Goal: Task Accomplishment & Management: Use online tool/utility

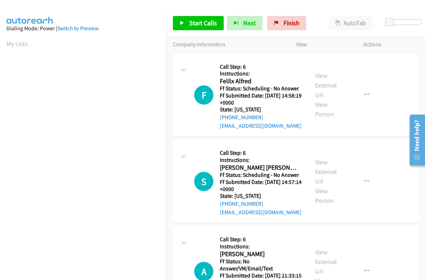
scroll to position [121, 0]
click at [208, 19] on span "Start Calls" at bounding box center [203, 23] width 28 height 8
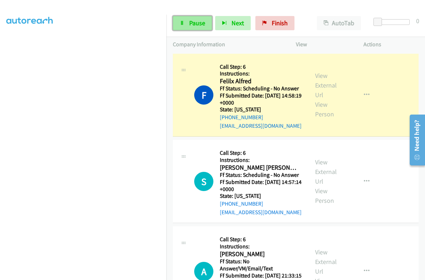
click at [195, 21] on span "Pause" at bounding box center [197, 23] width 16 height 8
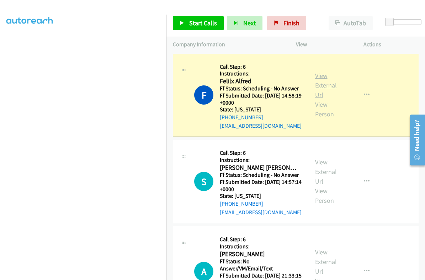
click at [322, 82] on link "View External Url" at bounding box center [326, 85] width 22 height 27
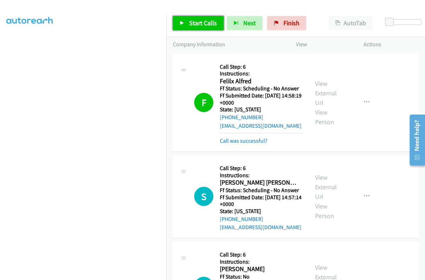
click at [198, 23] on span "Start Calls" at bounding box center [203, 23] width 28 height 8
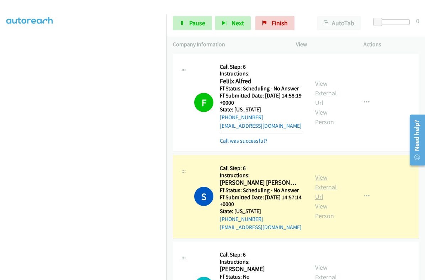
click at [321, 179] on link "View External Url" at bounding box center [326, 186] width 22 height 27
click at [194, 21] on span "Pause" at bounding box center [197, 23] width 16 height 8
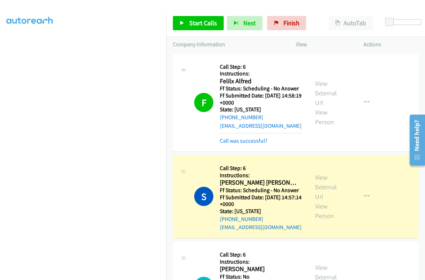
click at [234, 185] on h2 "Shivaanii Uma" at bounding box center [259, 183] width 79 height 8
copy h2 "Shivaanii"
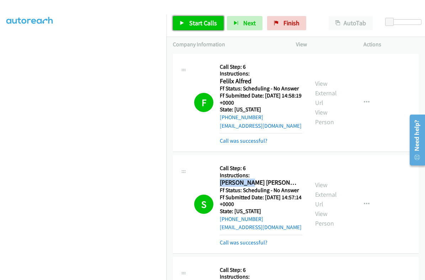
click at [187, 24] on link "Start Calls" at bounding box center [198, 23] width 51 height 14
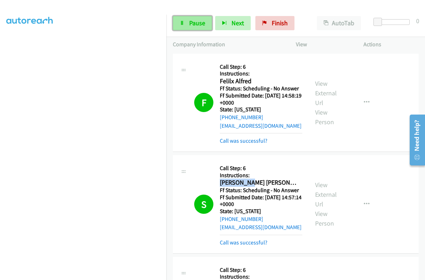
click at [196, 27] on link "Pause" at bounding box center [192, 23] width 39 height 14
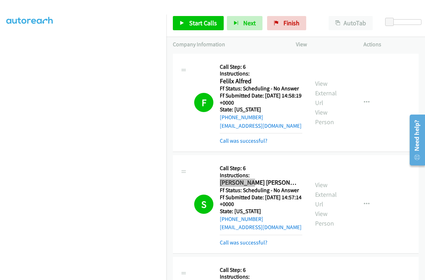
scroll to position [121, 0]
click at [205, 27] on link "Start Calls" at bounding box center [198, 23] width 51 height 14
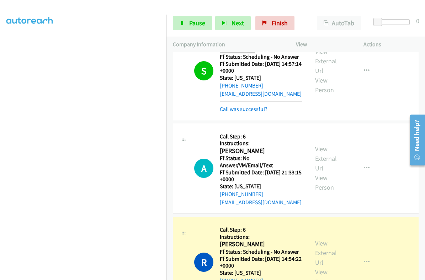
scroll to position [222, 0]
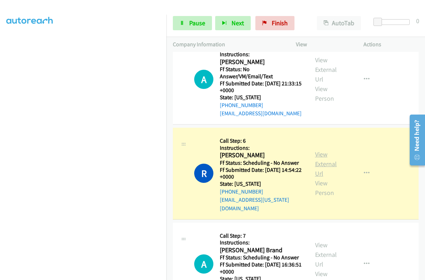
click at [315, 153] on link "View External Url" at bounding box center [326, 163] width 22 height 27
click at [233, 158] on h2 "Rebecca Sentementes" at bounding box center [259, 155] width 79 height 8
copy h2 "Rebecca"
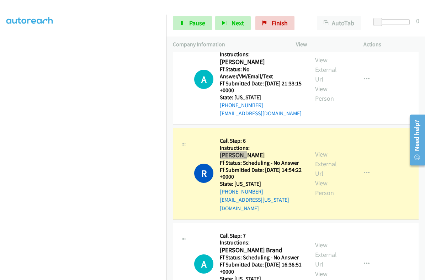
scroll to position [89, 0]
click at [191, 17] on link "Pause" at bounding box center [192, 23] width 39 height 14
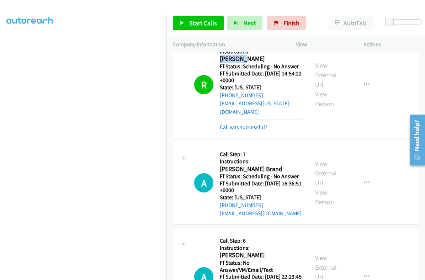
scroll to position [400, 0]
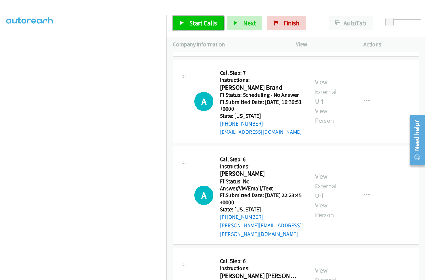
click at [202, 24] on span "Start Calls" at bounding box center [203, 23] width 28 height 8
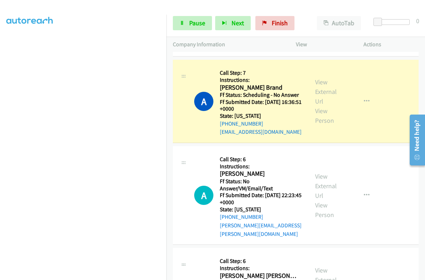
scroll to position [0, 0]
click at [194, 20] on span "Pause" at bounding box center [197, 23] width 16 height 8
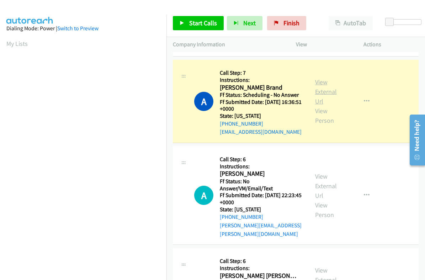
click at [316, 78] on link "View External Url" at bounding box center [326, 91] width 22 height 27
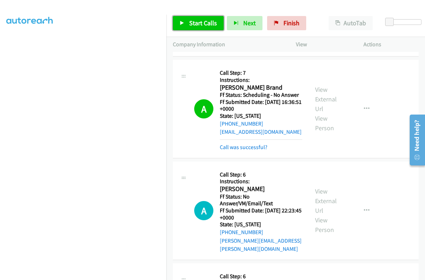
click at [183, 22] on icon at bounding box center [182, 23] width 5 height 5
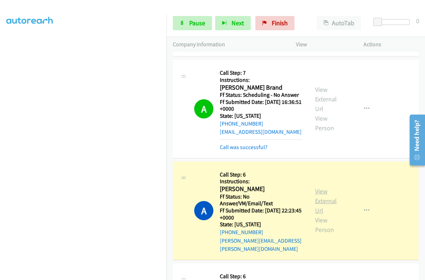
click at [321, 187] on link "View External Url" at bounding box center [326, 200] width 22 height 27
click at [188, 25] on link "Pause" at bounding box center [192, 23] width 39 height 14
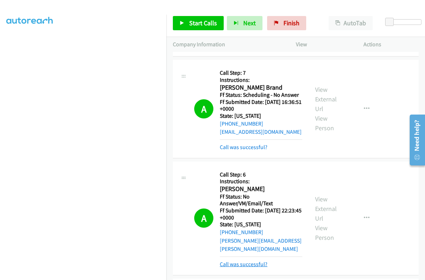
click at [239, 261] on link "Call was successful?" at bounding box center [244, 264] width 48 height 7
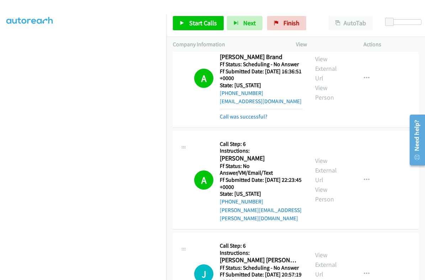
scroll to position [445, 0]
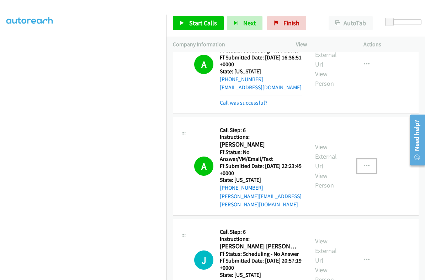
click at [364, 163] on icon "button" at bounding box center [367, 166] width 6 height 6
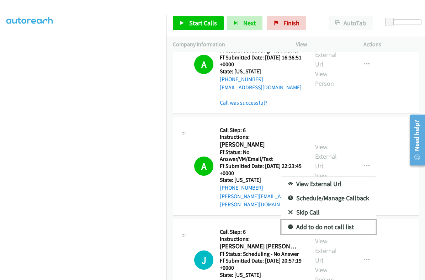
click at [329, 220] on link "Add to do not call list" at bounding box center [329, 227] width 95 height 14
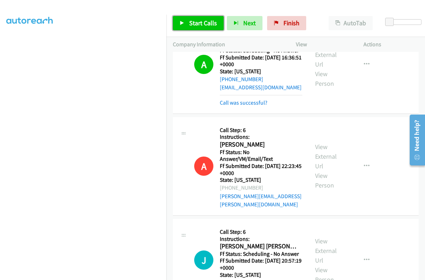
click at [202, 26] on span "Start Calls" at bounding box center [203, 23] width 28 height 8
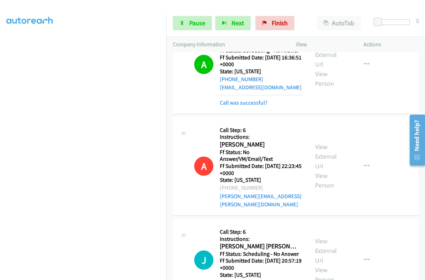
scroll to position [489, 0]
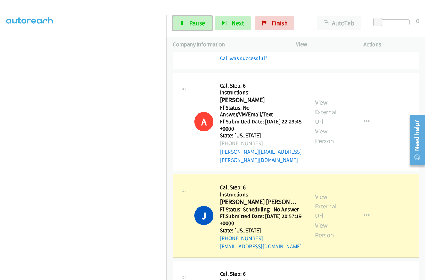
drag, startPoint x: 193, startPoint y: 23, endPoint x: 302, endPoint y: 62, distance: 115.4
click at [193, 23] on span "Pause" at bounding box center [197, 23] width 16 height 8
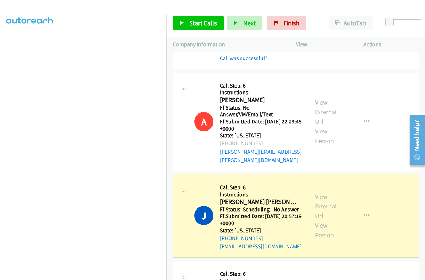
scroll to position [121, 0]
click at [234, 198] on h2 "Jaqueline De Luna Holguin" at bounding box center [259, 202] width 79 height 8
copy h2 "Jaqueline"
click at [315, 193] on link "View External Url" at bounding box center [326, 206] width 22 height 27
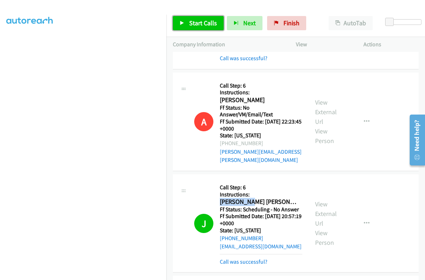
click at [183, 23] on icon at bounding box center [182, 23] width 5 height 5
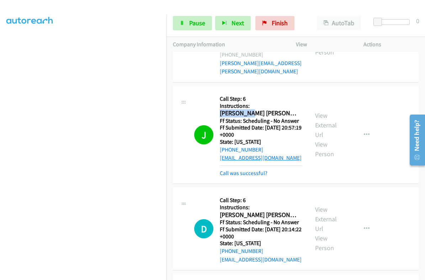
scroll to position [623, 0]
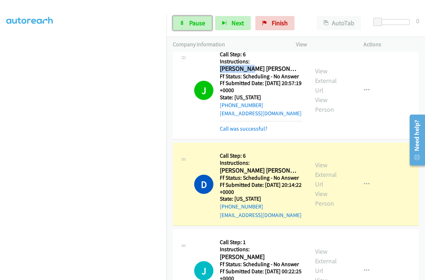
drag, startPoint x: 192, startPoint y: 22, endPoint x: 239, endPoint y: 56, distance: 57.5
click at [192, 21] on span "Pause" at bounding box center [197, 23] width 16 height 8
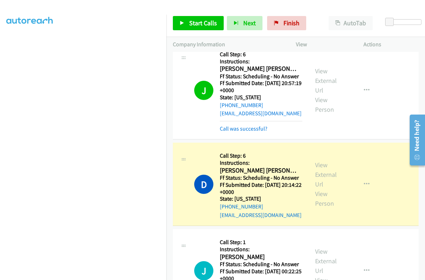
click at [123, 273] on section at bounding box center [83, 111] width 154 height 341
click at [319, 161] on link "View External Url" at bounding box center [326, 174] width 22 height 27
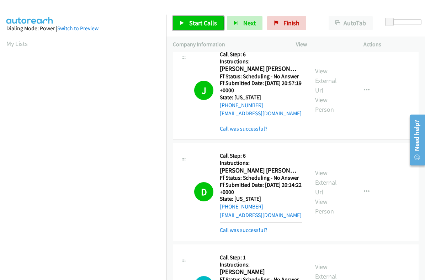
click at [202, 22] on span "Start Calls" at bounding box center [203, 23] width 28 height 8
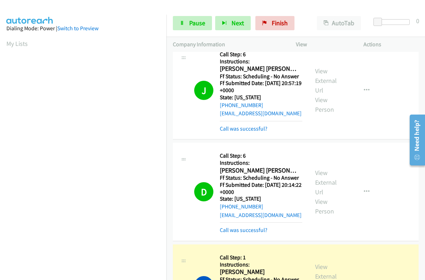
scroll to position [121, 0]
click at [190, 24] on span "Pause" at bounding box center [197, 23] width 16 height 8
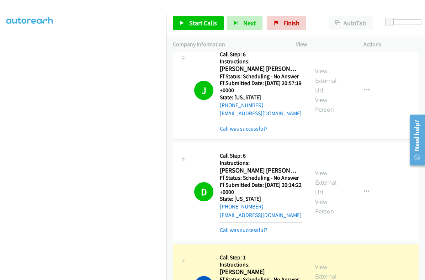
scroll to position [0, 0]
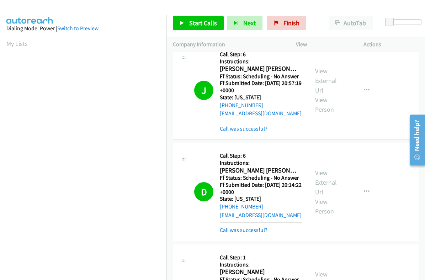
click at [318, 270] on link "View External Url" at bounding box center [326, 283] width 22 height 27
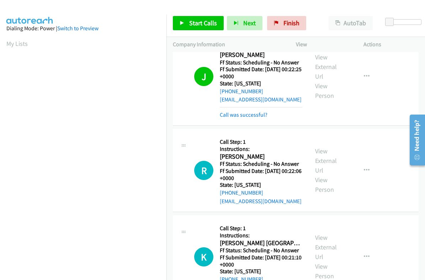
scroll to position [845, 0]
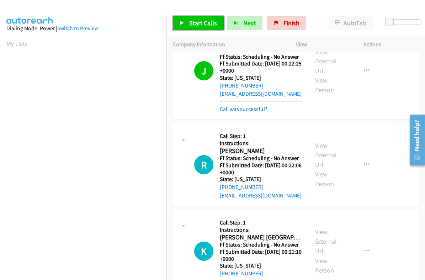
click at [193, 23] on span "Start Calls" at bounding box center [203, 23] width 28 height 8
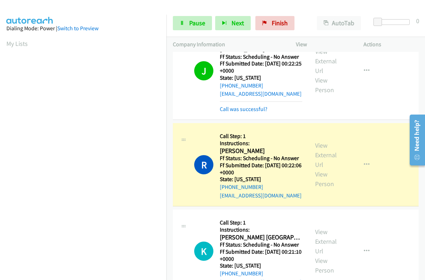
scroll to position [121, 0]
click at [318, 141] on link "View External Url" at bounding box center [326, 154] width 22 height 27
click at [194, 25] on span "Pause" at bounding box center [197, 23] width 16 height 8
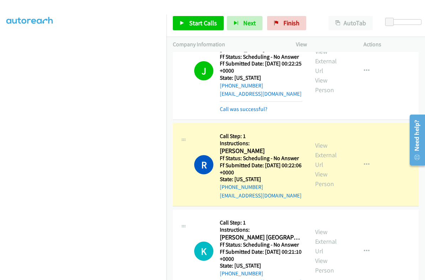
scroll to position [0, 0]
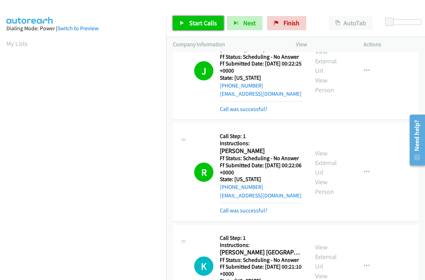
click at [197, 21] on span "Start Calls" at bounding box center [203, 23] width 28 height 8
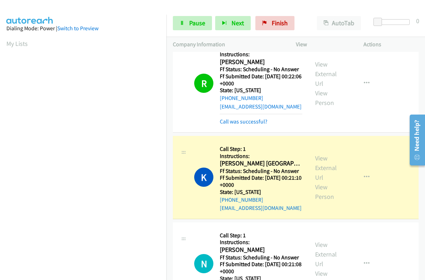
scroll to position [121, 0]
drag, startPoint x: 193, startPoint y: 29, endPoint x: 247, endPoint y: 51, distance: 59.1
click at [193, 29] on link "Pause" at bounding box center [192, 23] width 39 height 14
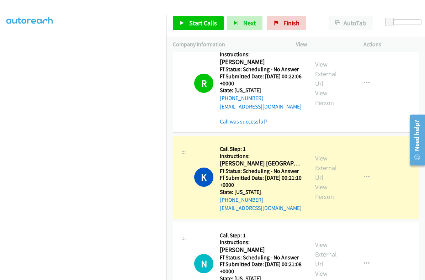
scroll to position [89, 0]
click at [318, 154] on link "View External Url" at bounding box center [326, 167] width 22 height 27
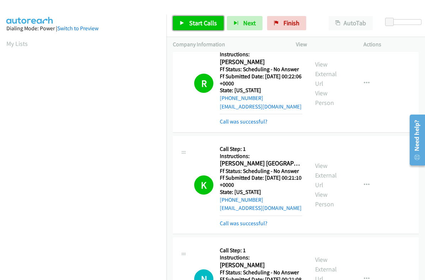
click at [205, 20] on span "Start Calls" at bounding box center [203, 23] width 28 height 8
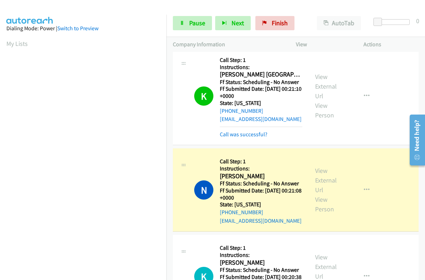
scroll to position [1068, 0]
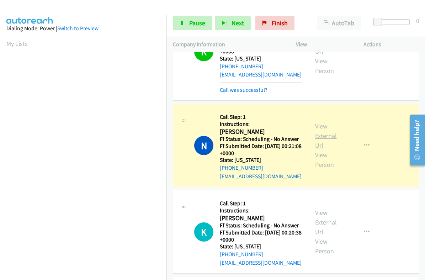
click at [315, 122] on link "View External Url" at bounding box center [326, 135] width 22 height 27
click at [193, 27] on link "Pause" at bounding box center [192, 23] width 39 height 14
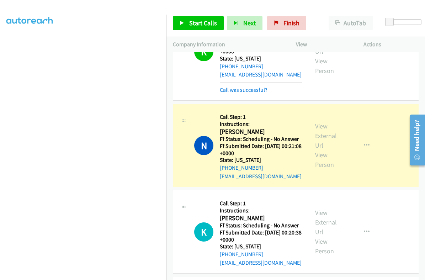
scroll to position [0, 0]
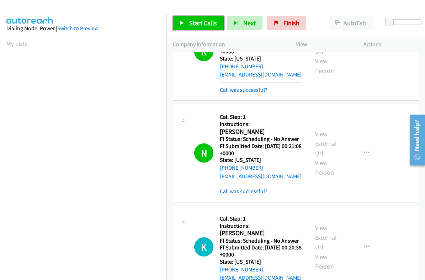
click at [203, 20] on span "Start Calls" at bounding box center [203, 23] width 28 height 8
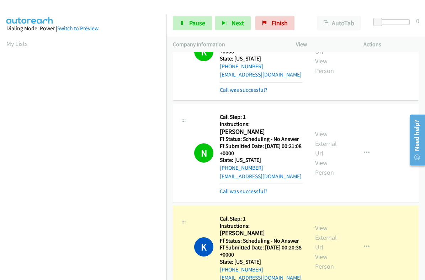
scroll to position [89, 0]
click at [185, 25] on link "Pause" at bounding box center [192, 23] width 39 height 14
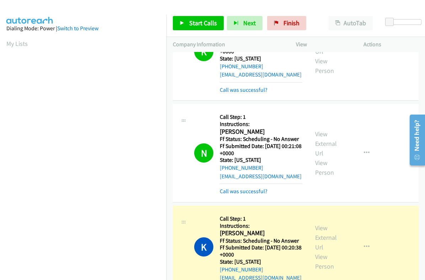
scroll to position [121, 0]
click at [321, 224] on link "View External Url" at bounding box center [326, 237] width 22 height 27
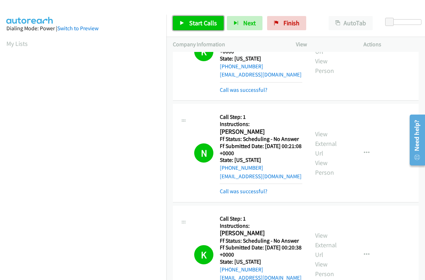
click at [196, 30] on link "Start Calls" at bounding box center [198, 23] width 51 height 14
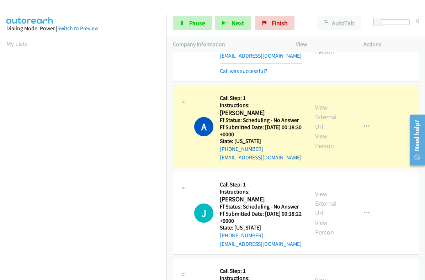
scroll to position [121, 0]
click at [185, 23] on link "Pause" at bounding box center [192, 23] width 39 height 14
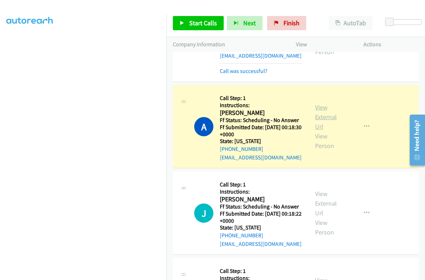
click at [318, 103] on link "View External Url" at bounding box center [326, 116] width 22 height 27
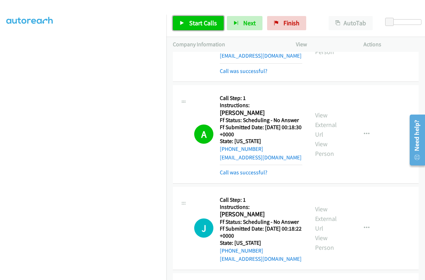
drag, startPoint x: 186, startPoint y: 24, endPoint x: 221, endPoint y: 4, distance: 40.2
click at [186, 24] on link "Start Calls" at bounding box center [198, 23] width 51 height 14
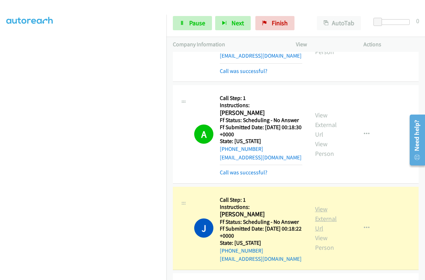
click at [318, 205] on link "View External Url" at bounding box center [326, 218] width 22 height 27
click at [195, 24] on span "Pause" at bounding box center [197, 23] width 16 height 8
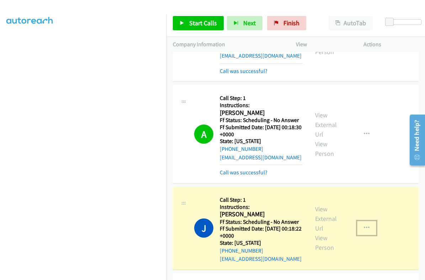
click at [364, 225] on icon "button" at bounding box center [367, 228] width 6 height 6
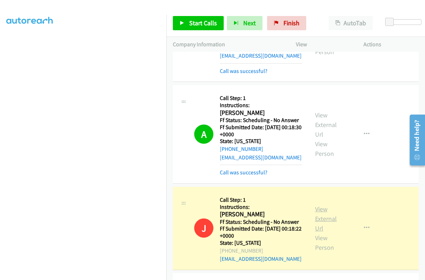
click at [324, 205] on link "View External Url" at bounding box center [326, 218] width 22 height 27
click at [210, 26] on span "Start Calls" at bounding box center [203, 23] width 28 height 8
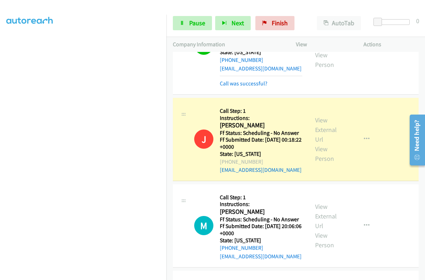
scroll to position [1290, 0]
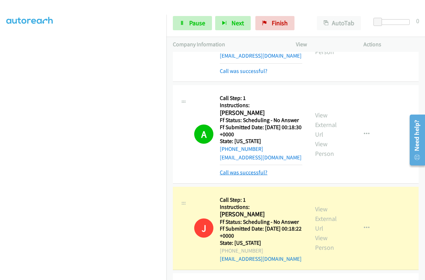
click at [238, 169] on link "Call was successful?" at bounding box center [244, 172] width 48 height 7
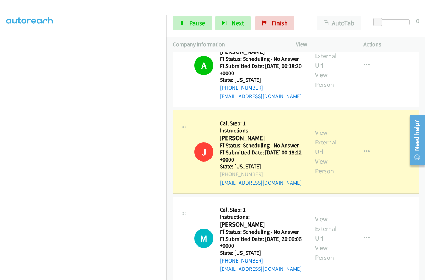
scroll to position [1379, 0]
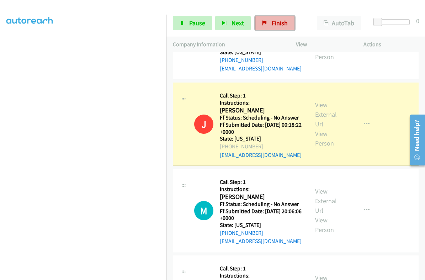
click at [284, 26] on span "Finish" at bounding box center [280, 23] width 16 height 8
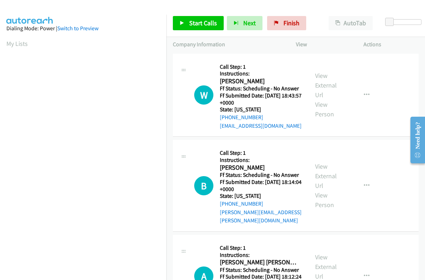
scroll to position [121, 0]
click at [196, 21] on span "Start Calls" at bounding box center [203, 23] width 28 height 8
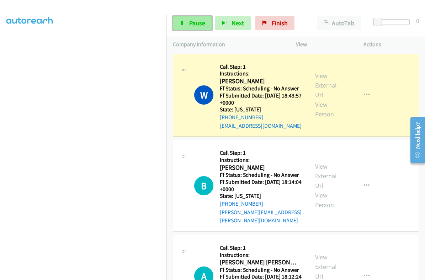
click at [196, 22] on span "Pause" at bounding box center [197, 23] width 16 height 8
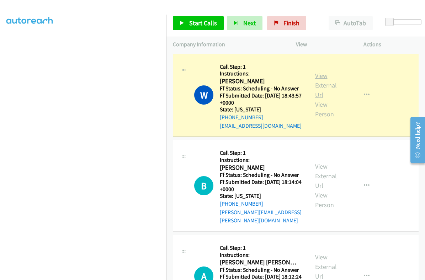
click at [317, 76] on link "View External Url" at bounding box center [326, 85] width 22 height 27
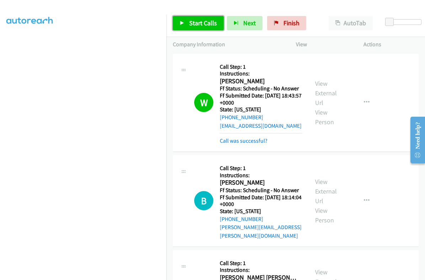
click at [204, 20] on span "Start Calls" at bounding box center [203, 23] width 28 height 8
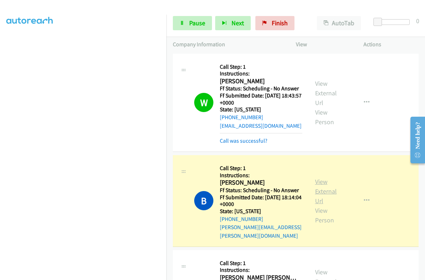
click at [320, 178] on link "View External Url" at bounding box center [326, 191] width 22 height 27
click at [189, 25] on span "Pause" at bounding box center [197, 23] width 16 height 8
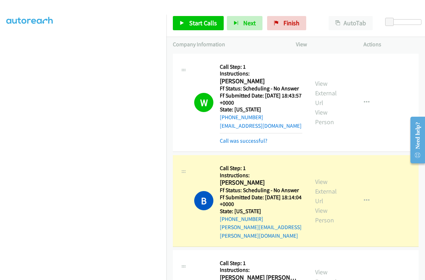
scroll to position [0, 0]
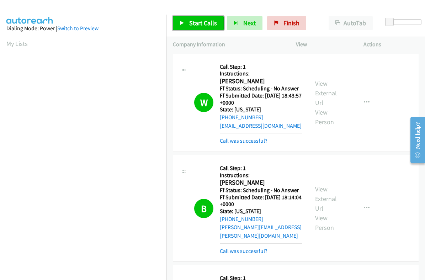
click at [186, 21] on link "Start Calls" at bounding box center [198, 23] width 51 height 14
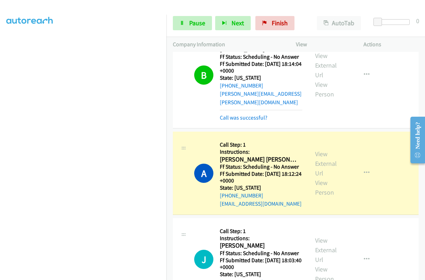
scroll to position [121, 0]
drag, startPoint x: 198, startPoint y: 26, endPoint x: 222, endPoint y: 44, distance: 30.3
click at [198, 26] on span "Pause" at bounding box center [197, 23] width 16 height 8
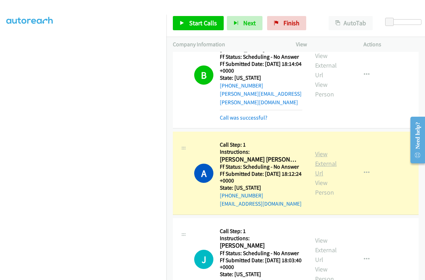
click at [320, 150] on link "View External Url" at bounding box center [326, 163] width 22 height 27
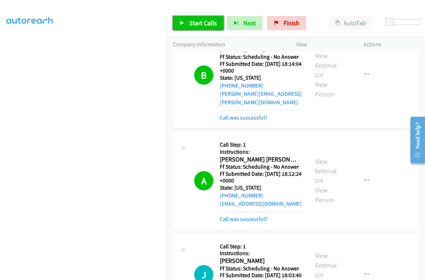
click at [196, 23] on span "Start Calls" at bounding box center [203, 23] width 28 height 8
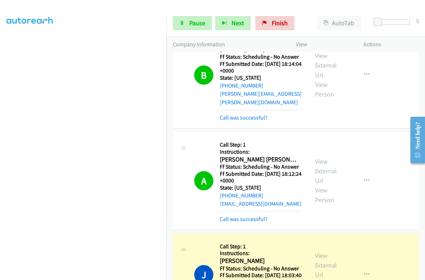
scroll to position [0, 0]
click at [186, 26] on link "Pause" at bounding box center [192, 23] width 39 height 14
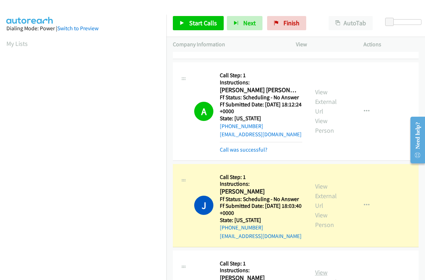
scroll to position [222, 0]
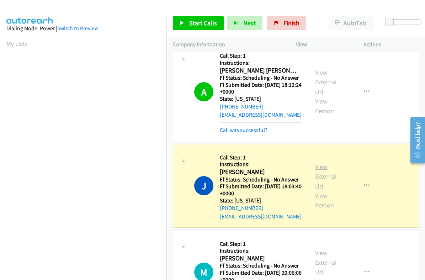
click at [320, 164] on link "View External Url" at bounding box center [326, 176] width 22 height 27
